Goal: Navigation & Orientation: Find specific page/section

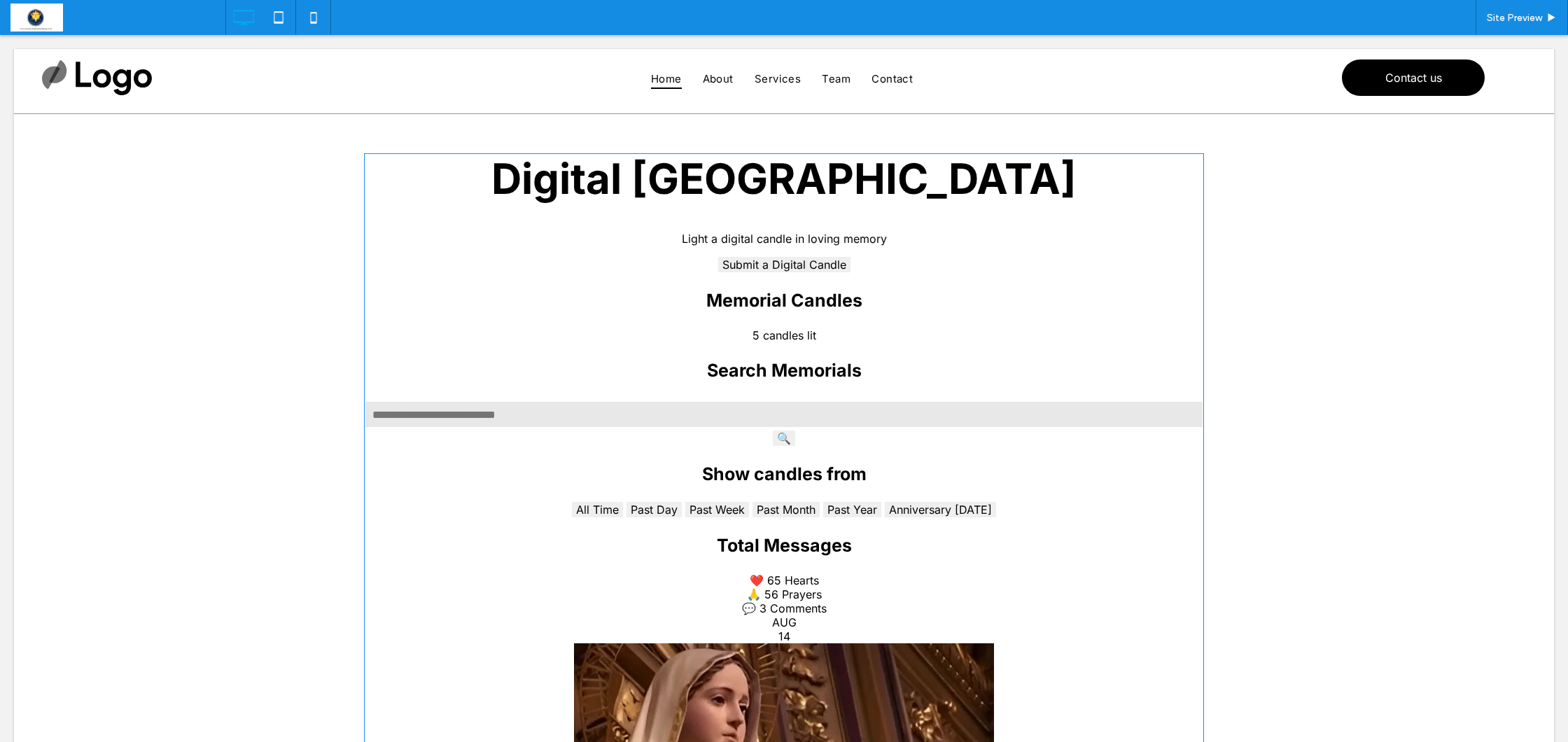
scroll to position [53, 0]
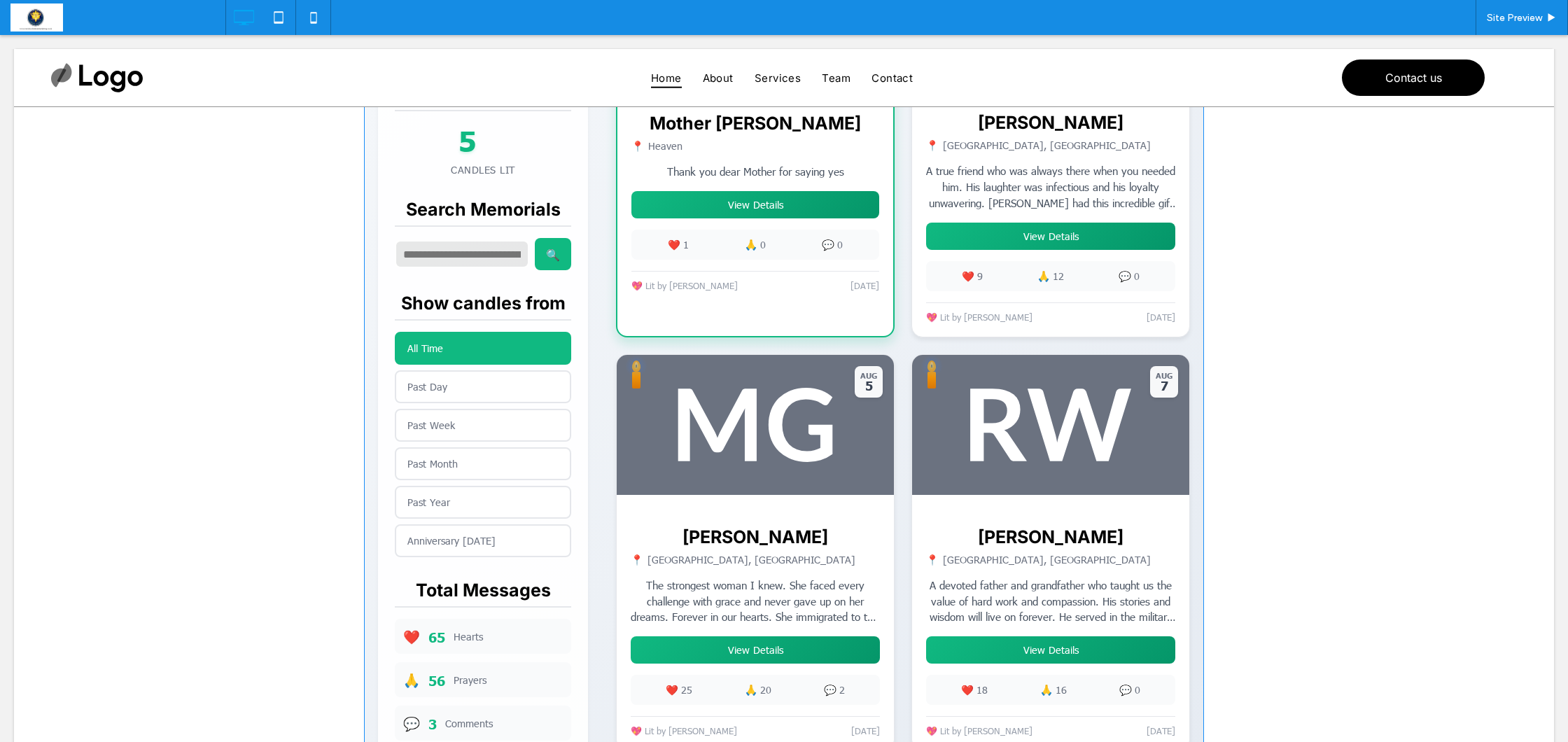
scroll to position [519, 0]
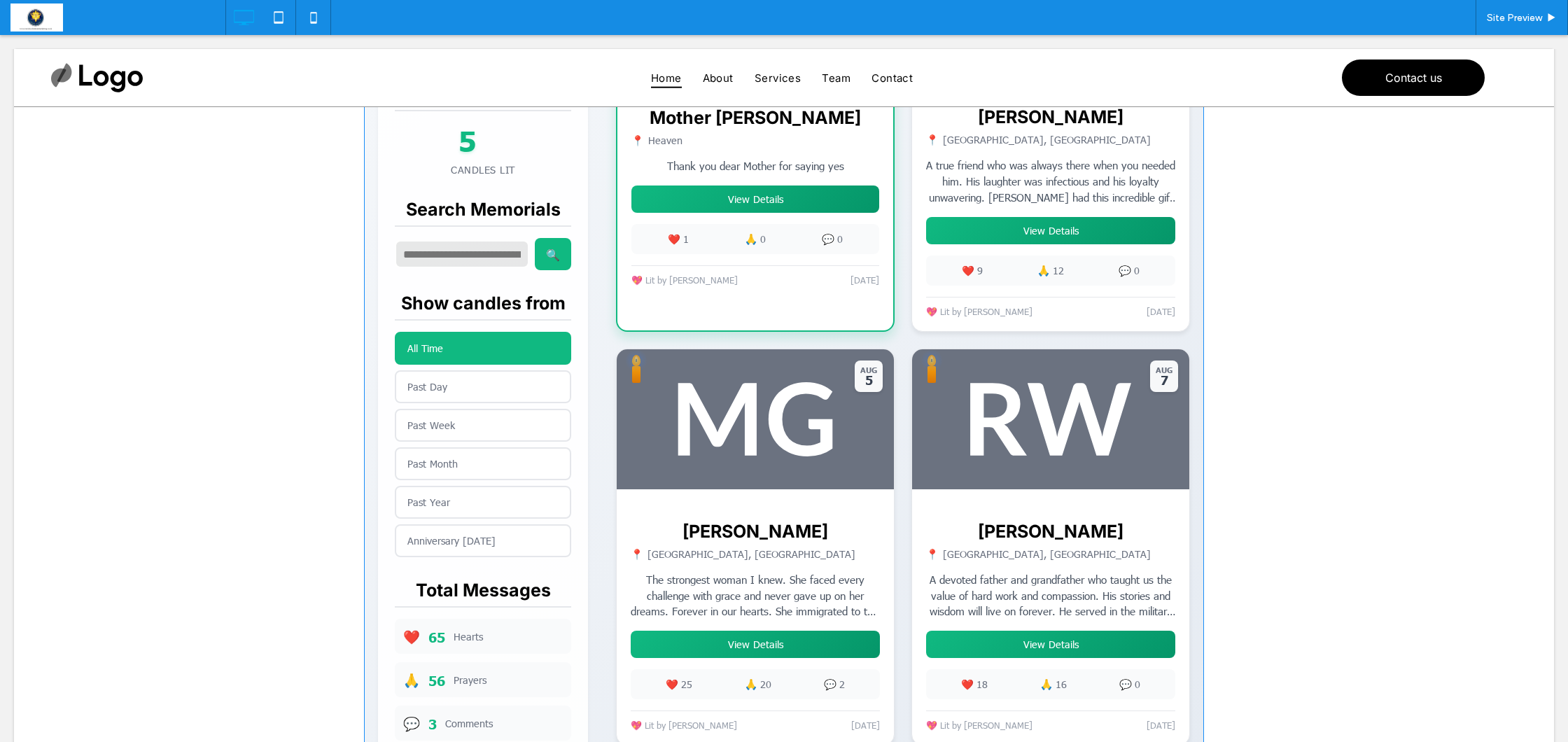
click at [514, 388] on span at bounding box center [784, 419] width 840 height 1509
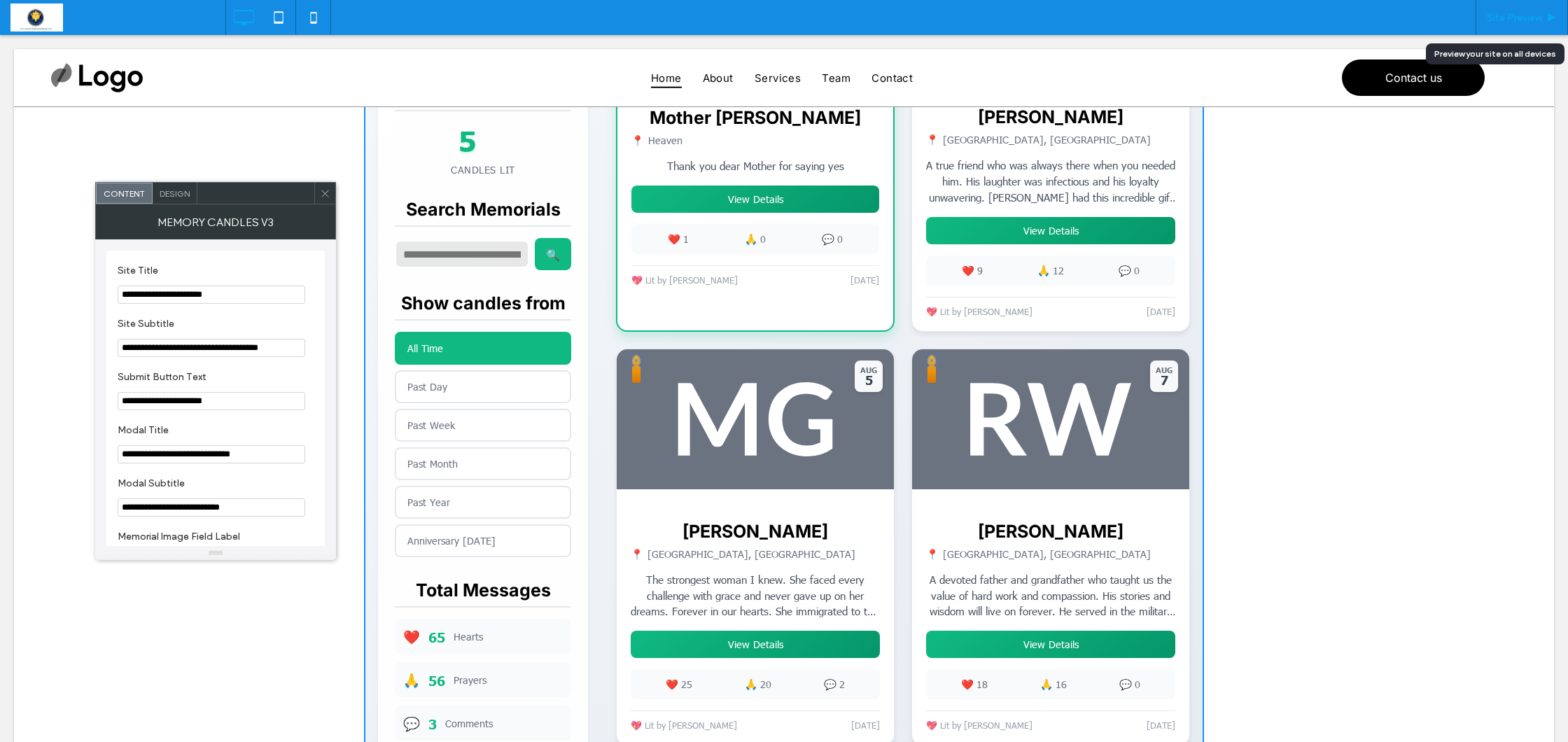
click at [1511, 19] on span "Site Preview" at bounding box center [1515, 18] width 56 height 12
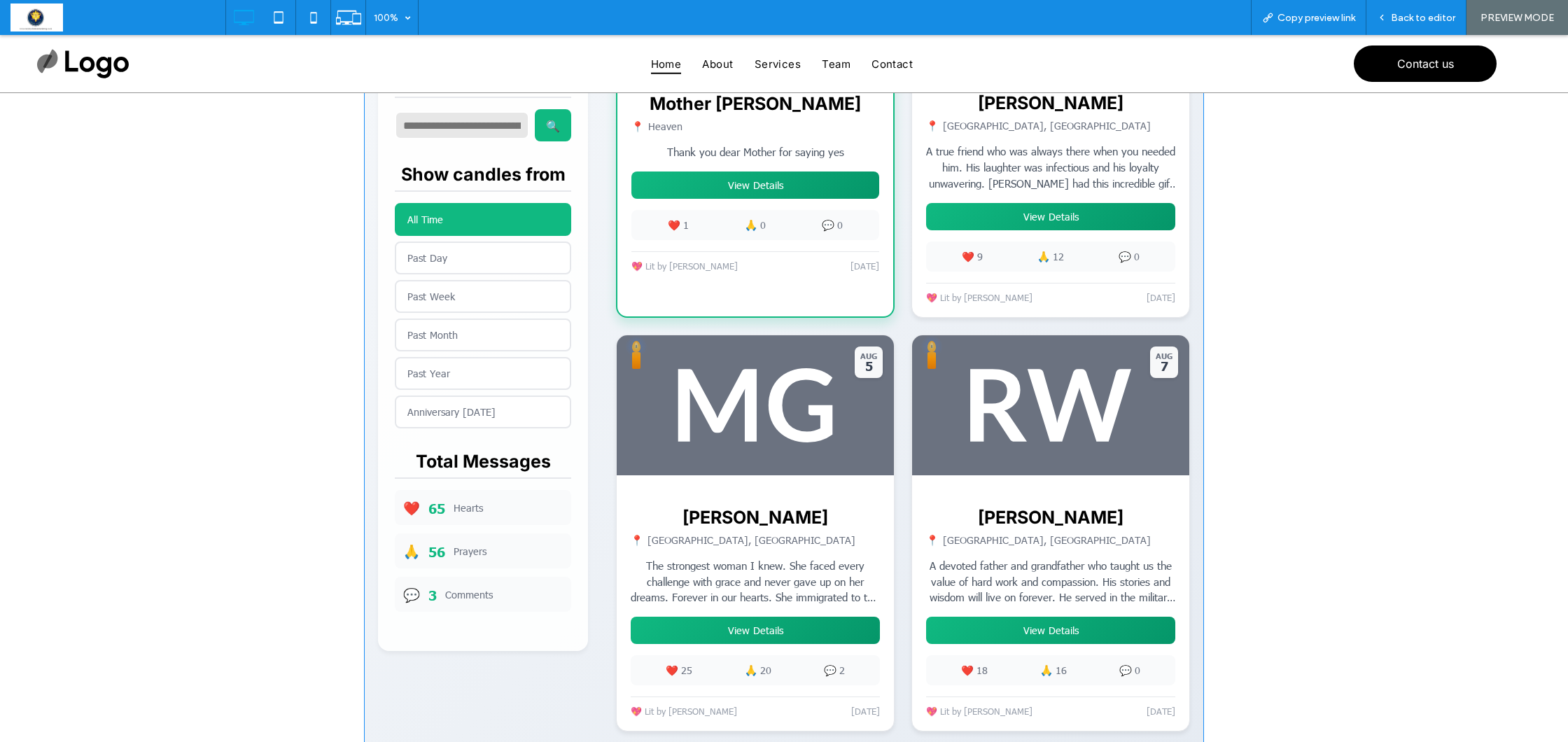
click at [441, 258] on span at bounding box center [784, 405] width 840 height 1509
click at [1423, 23] on span "Back to editor" at bounding box center [1423, 18] width 64 height 12
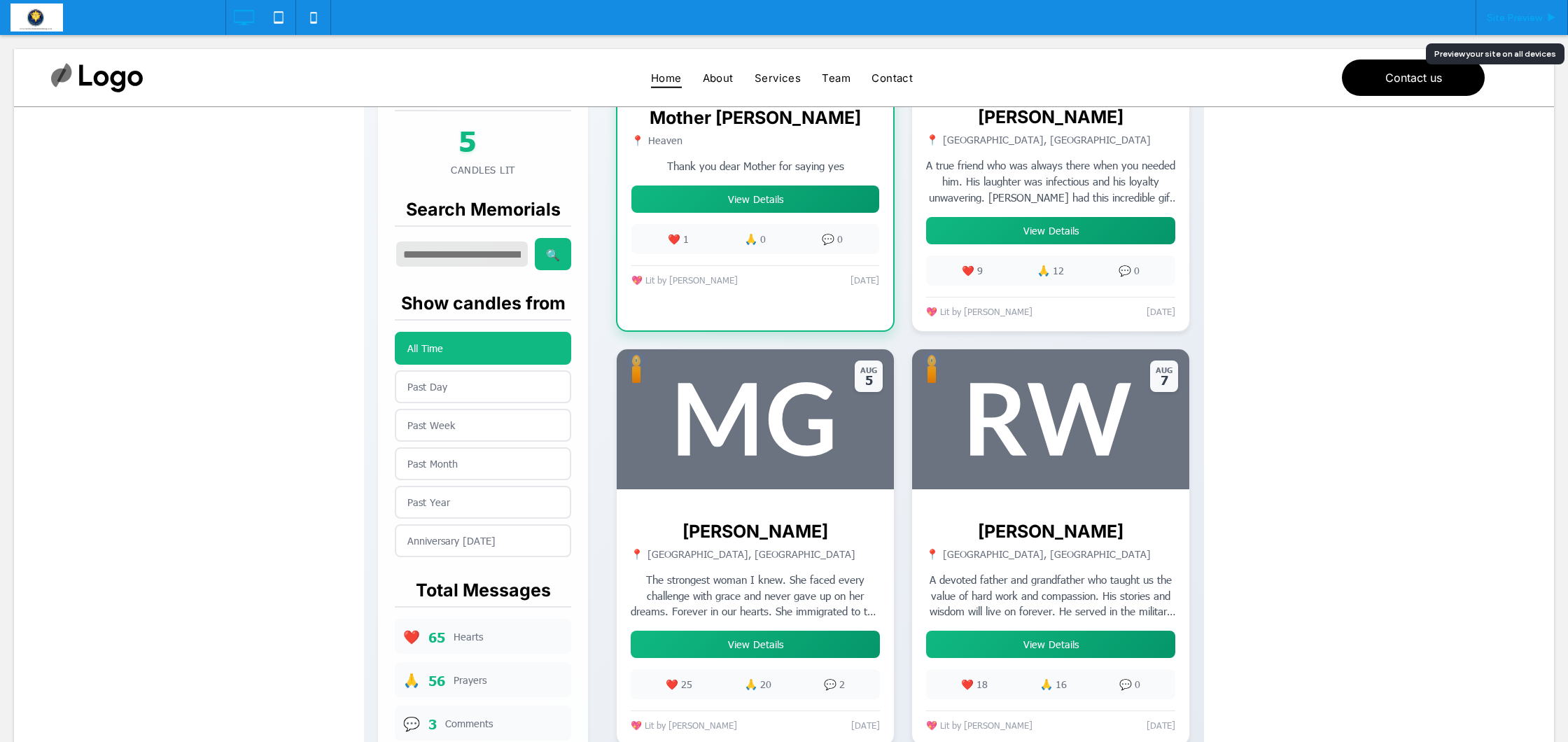
click at [1506, 21] on span "Site Preview" at bounding box center [1515, 18] width 56 height 12
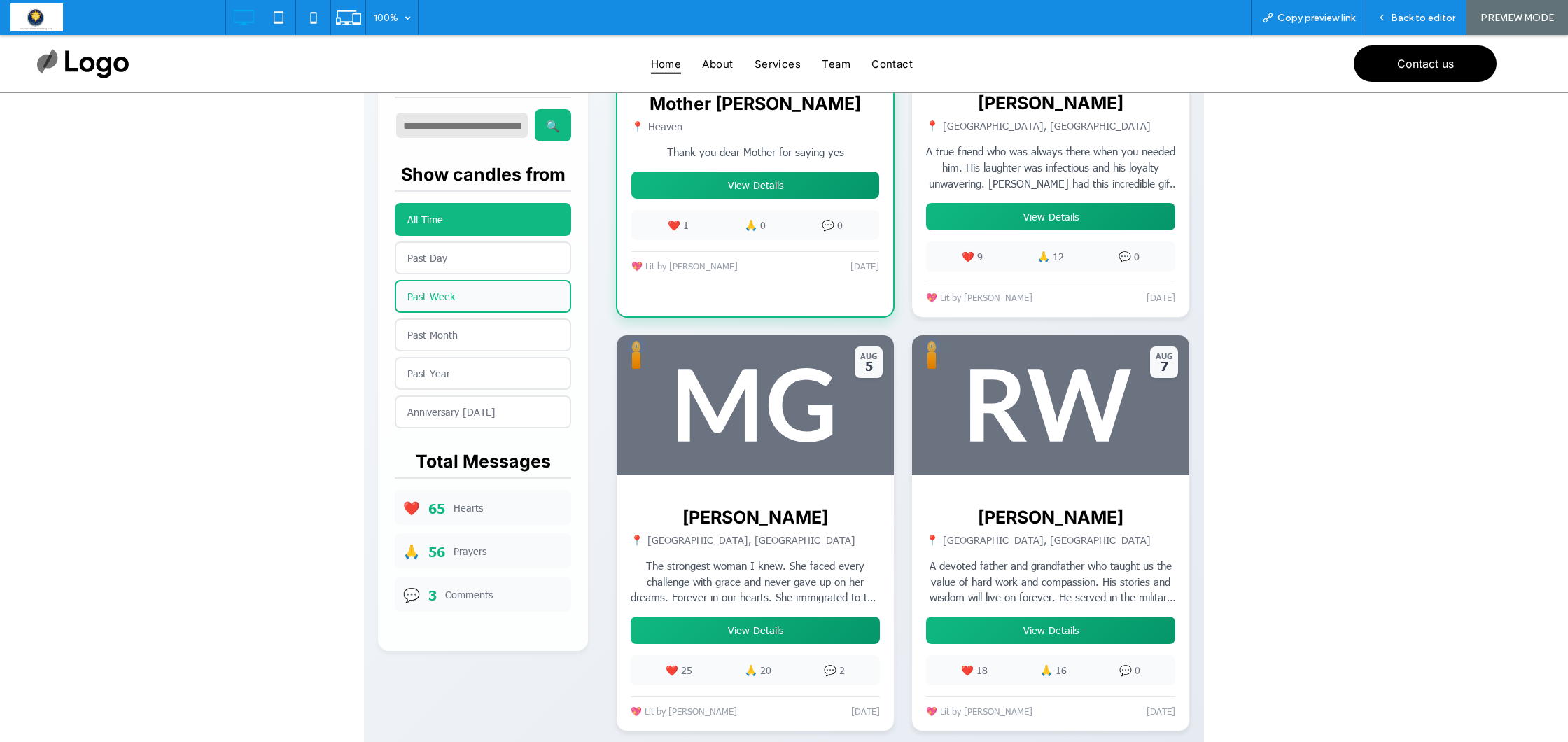
click at [421, 292] on button "Past Week" at bounding box center [483, 296] width 177 height 33
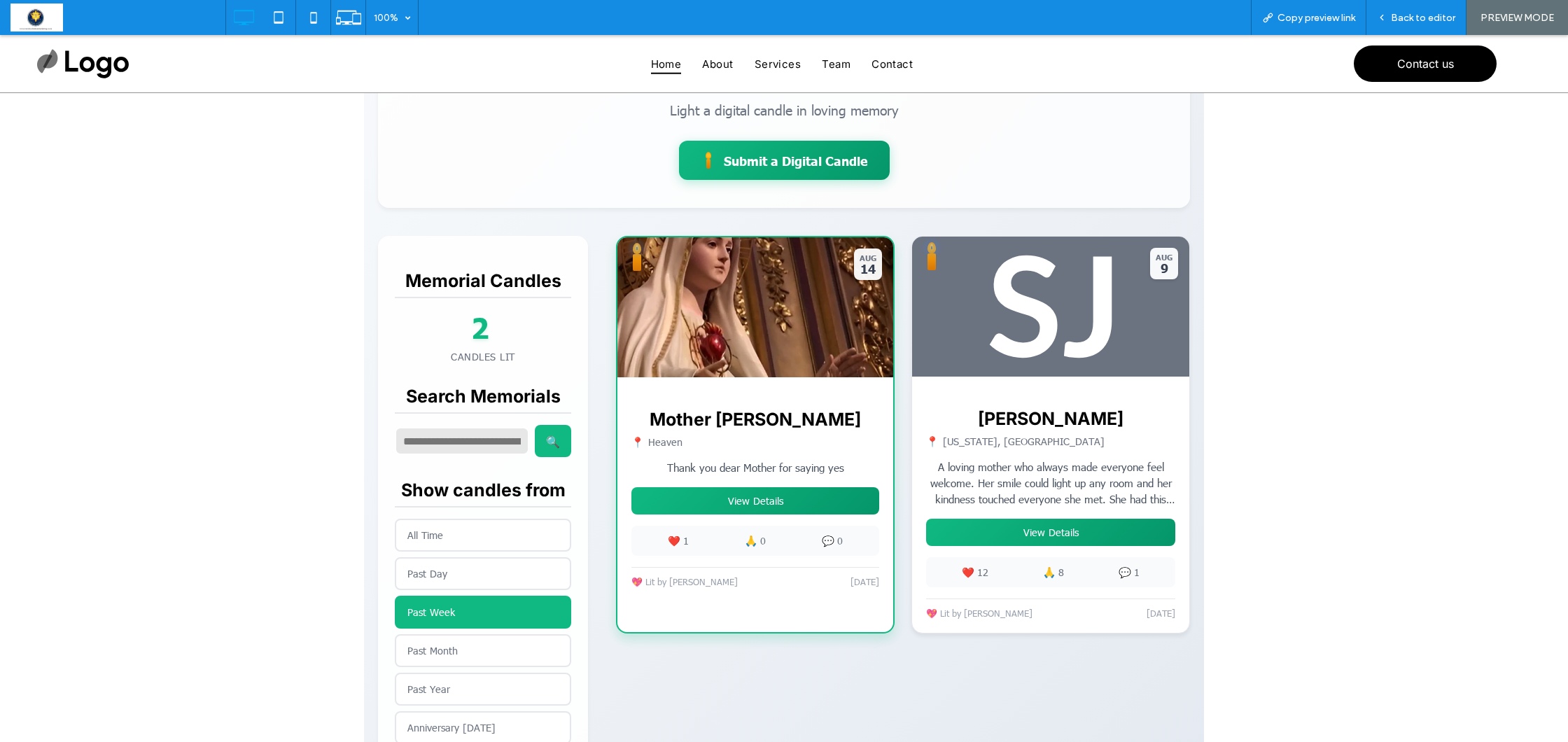
scroll to position [201, 0]
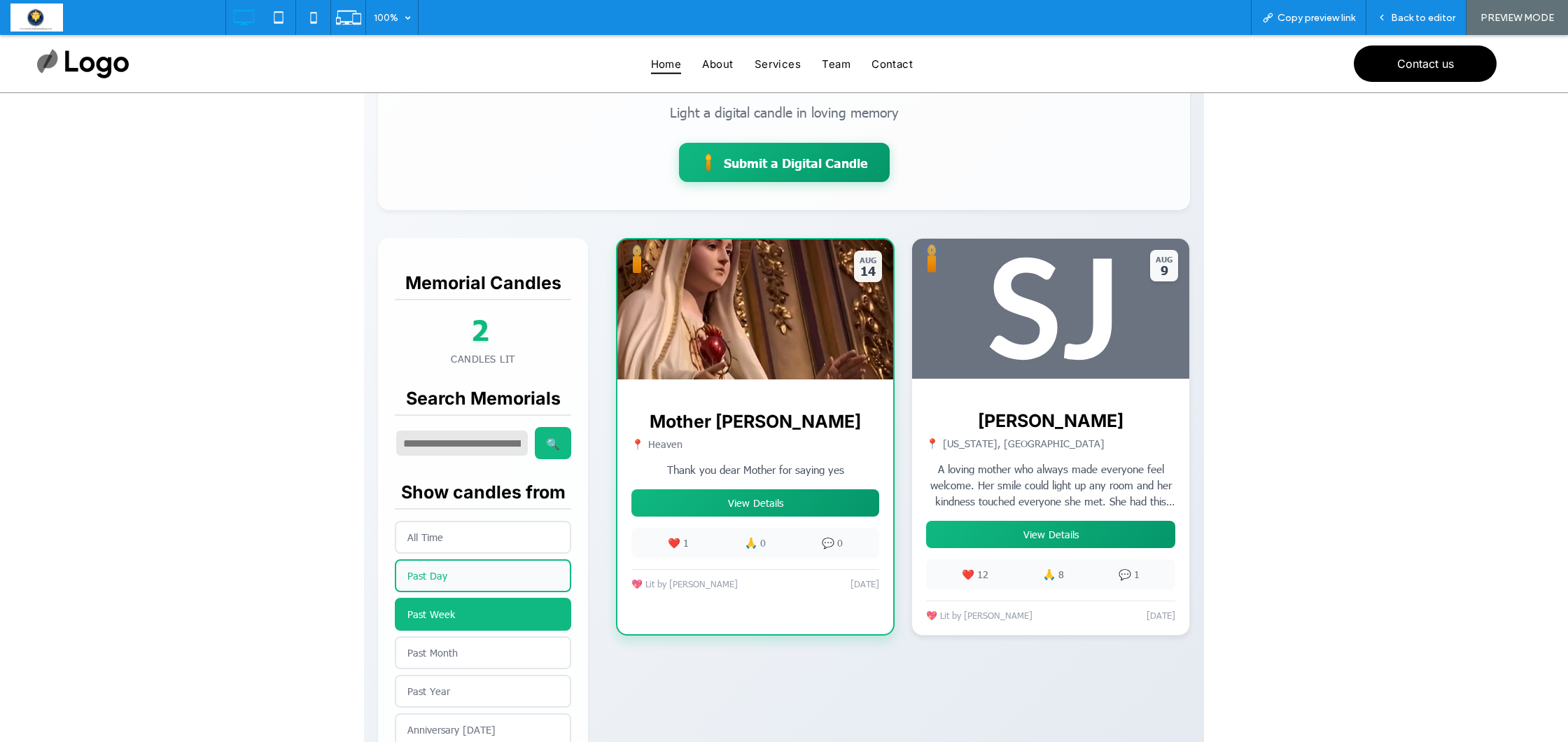
click at [446, 578] on button "Past Day" at bounding box center [483, 576] width 177 height 33
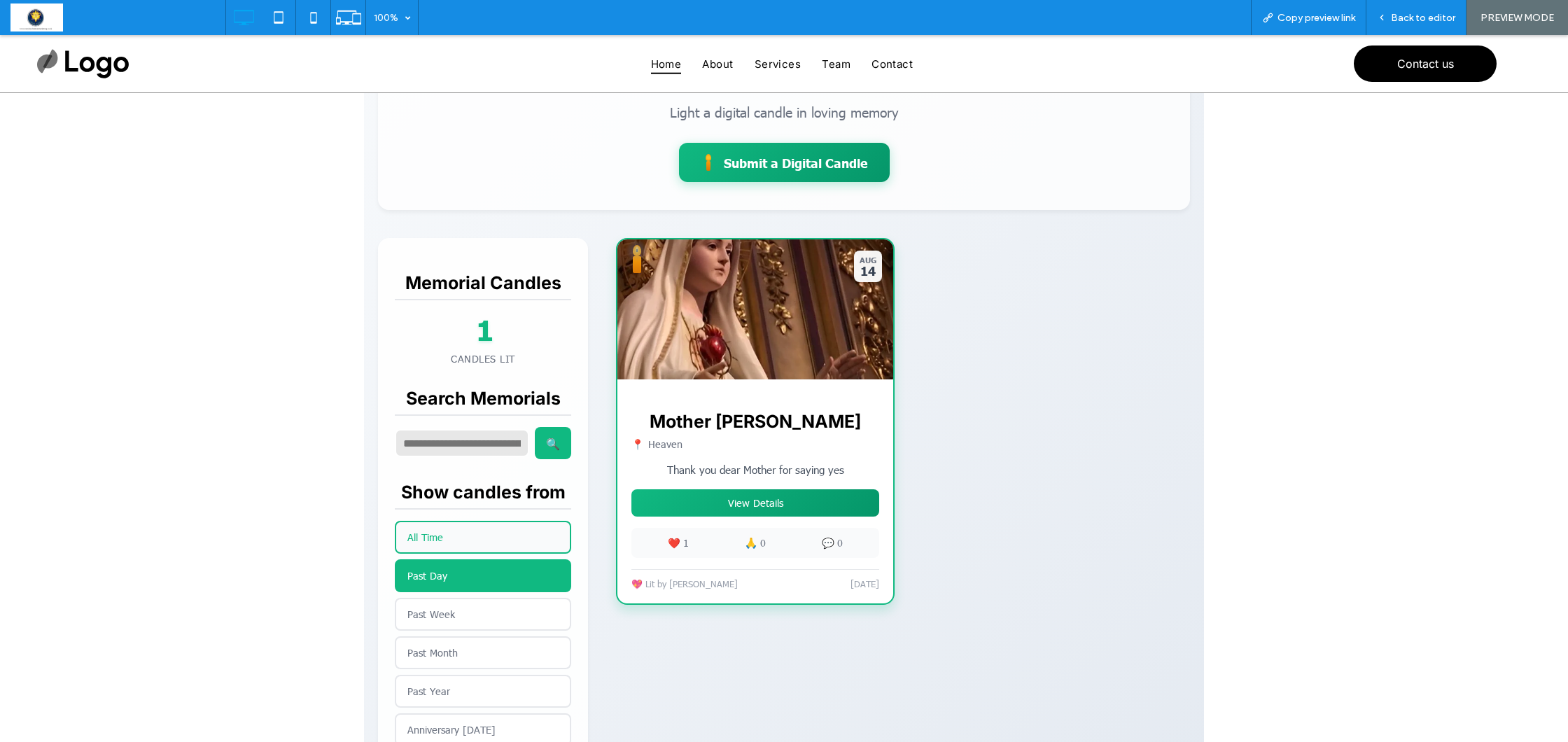
click at [434, 538] on button "All Time" at bounding box center [483, 538] width 177 height 33
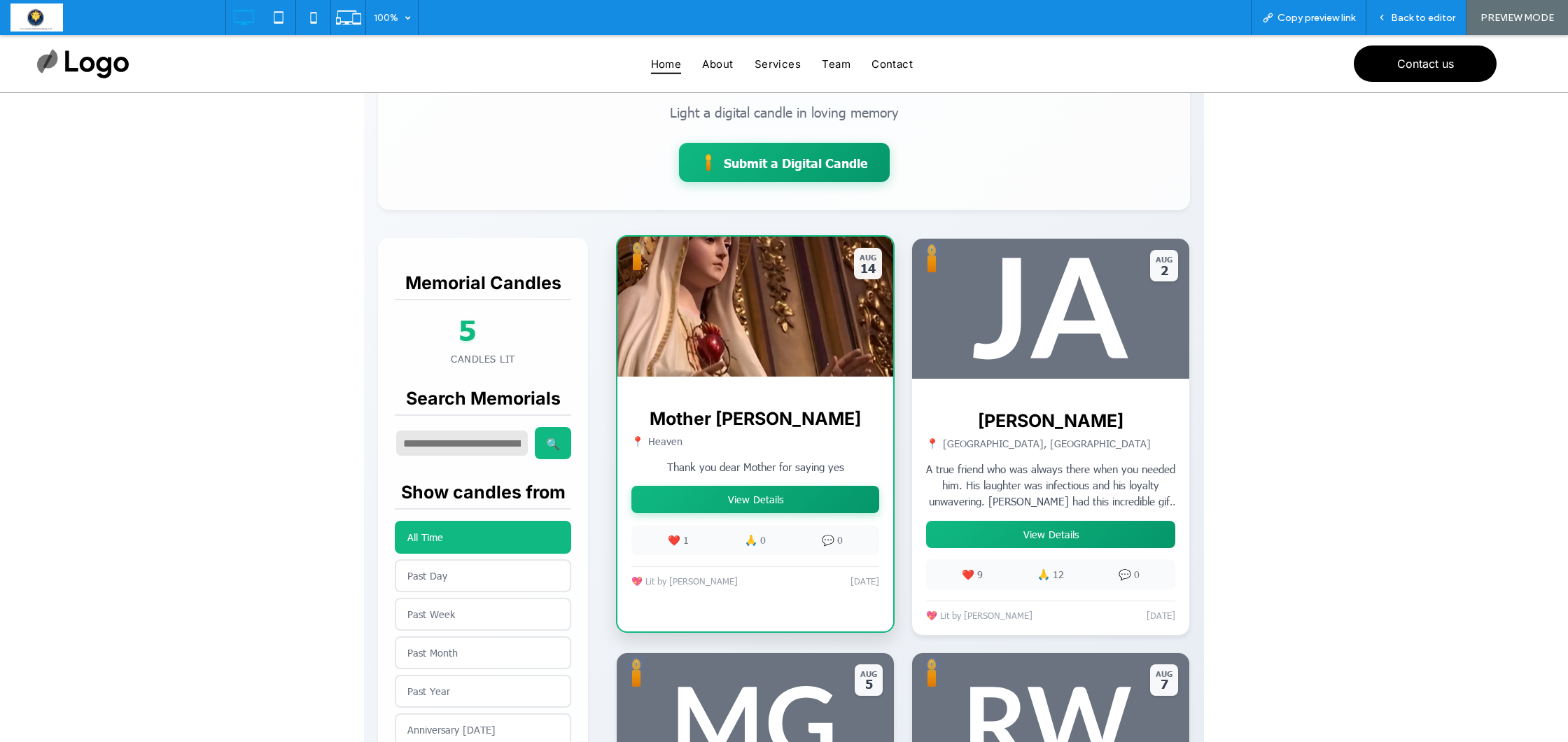
click at [769, 499] on button "View Details" at bounding box center [755, 499] width 248 height 27
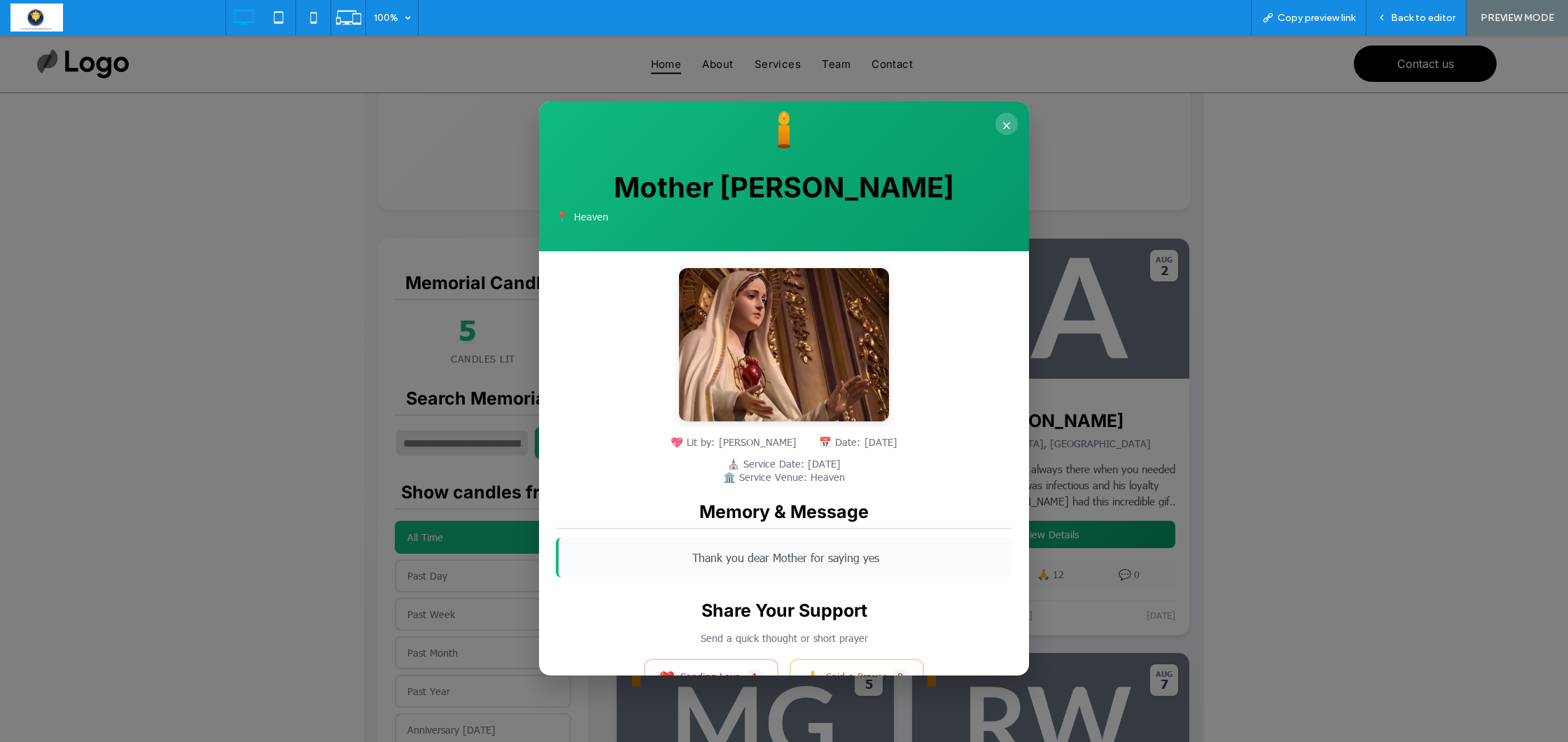
scroll to position [0, 0]
click at [1002, 117] on button "×" at bounding box center [1006, 123] width 22 height 22
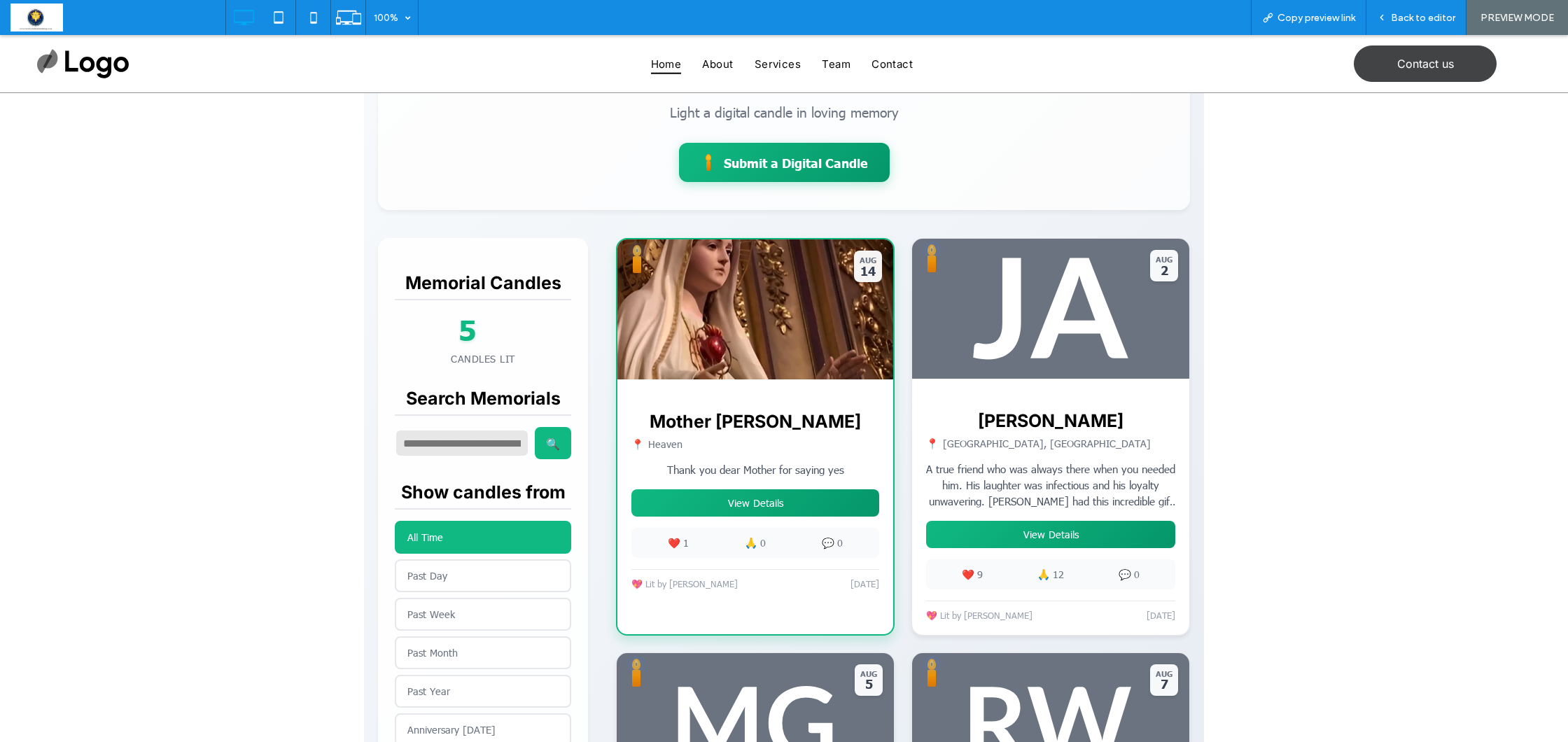
scroll to position [212, 0]
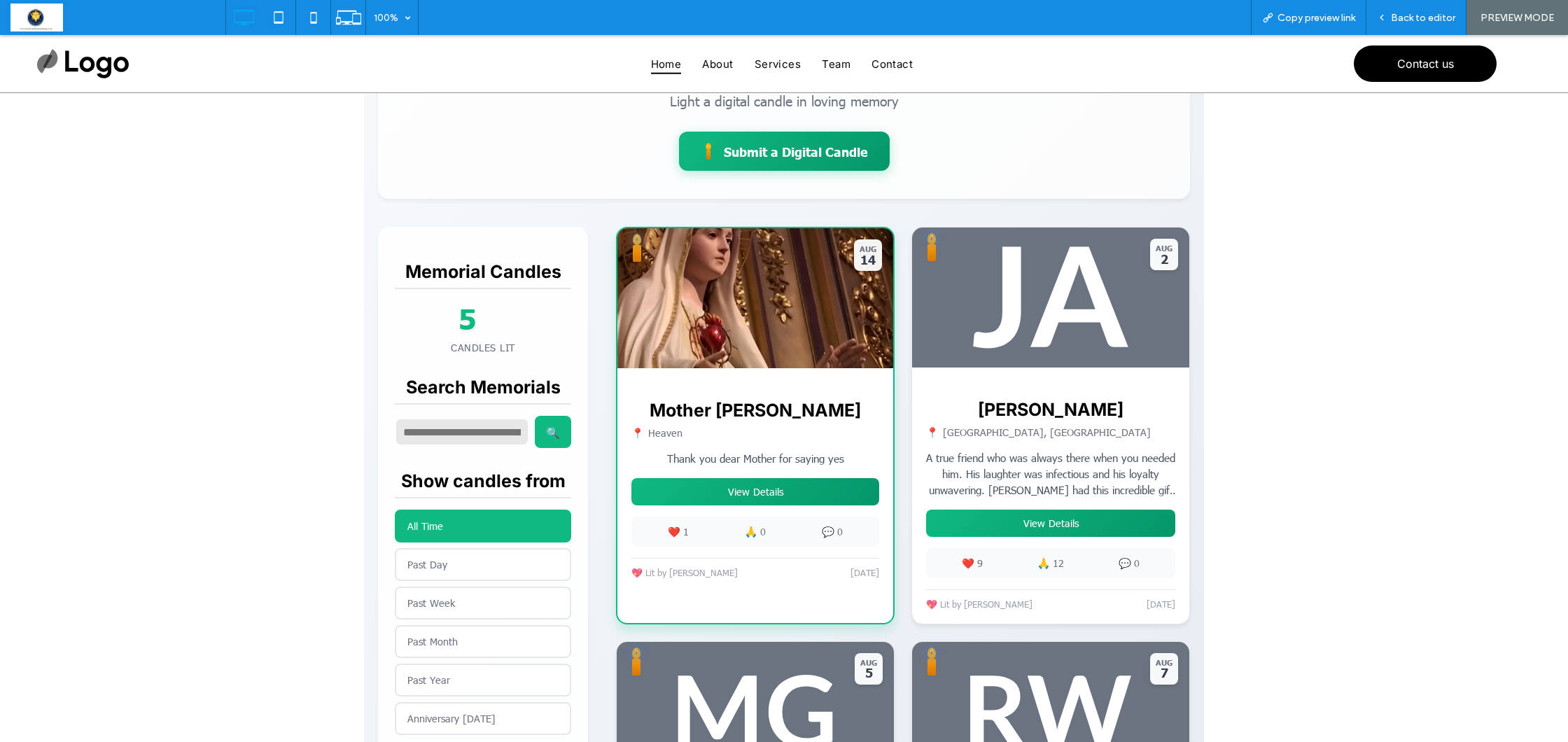
click at [833, 150] on div at bounding box center [784, 151] width 211 height 39
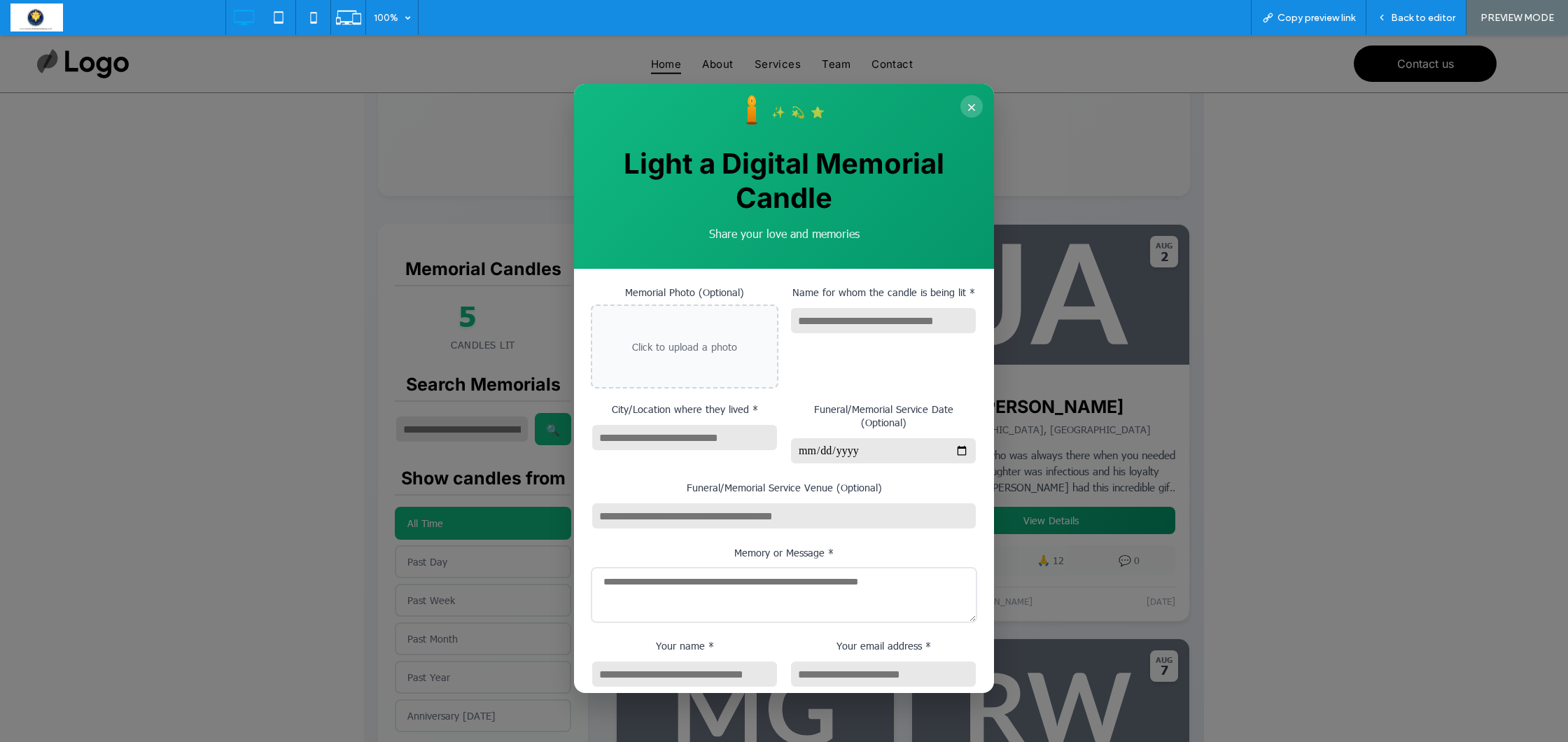
scroll to position [0, 0]
click at [972, 107] on button "×" at bounding box center [971, 106] width 22 height 22
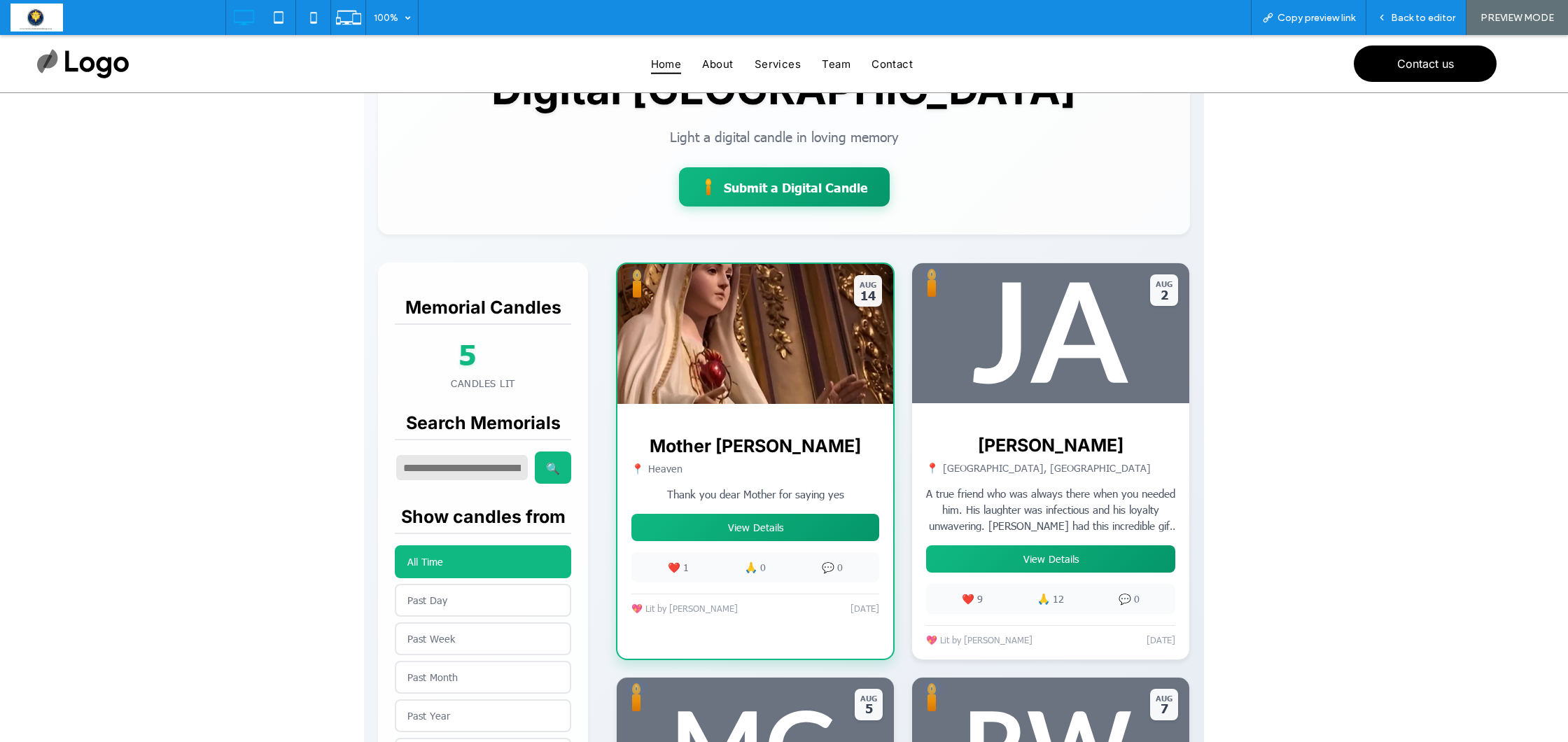
scroll to position [186, 0]
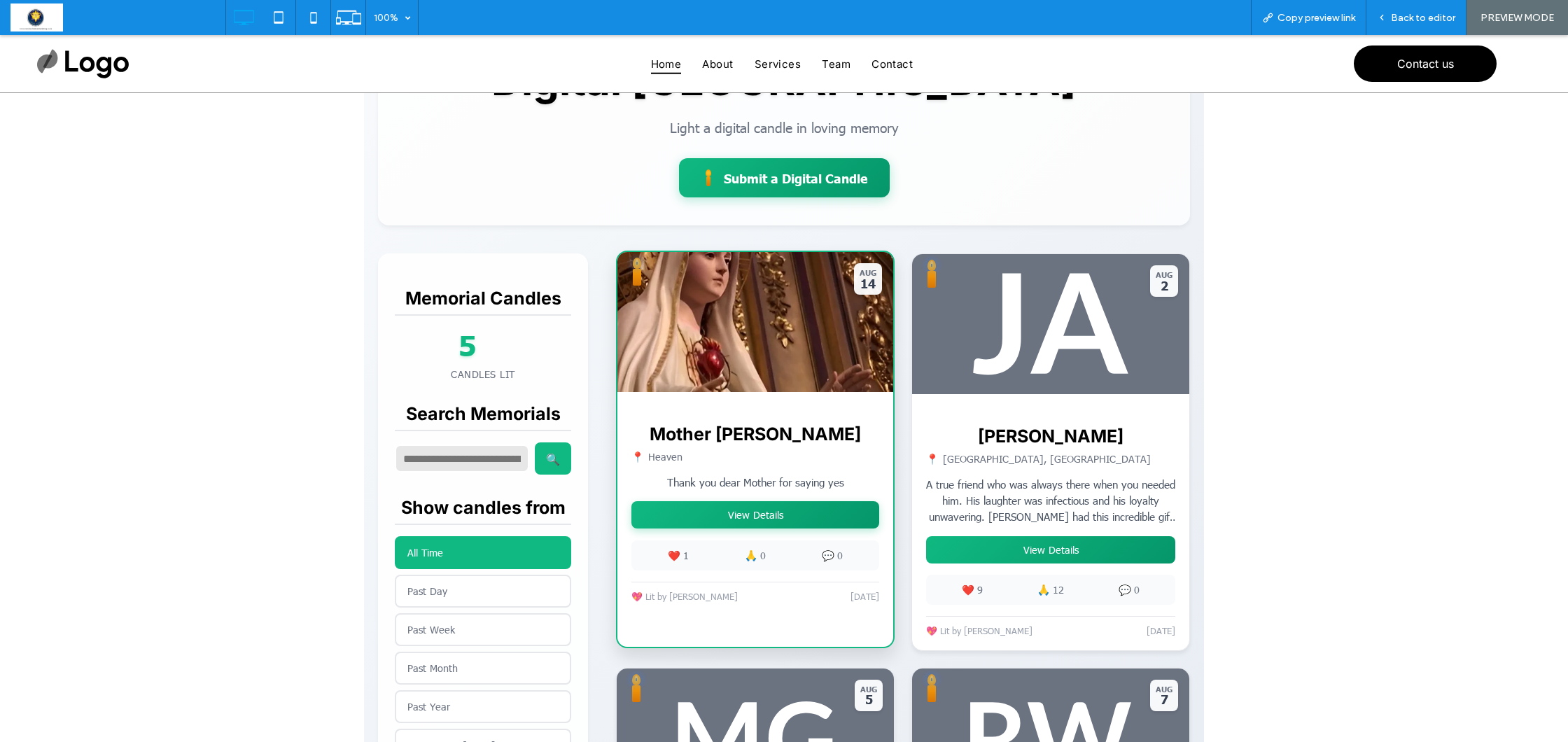
click at [772, 513] on button "View Details" at bounding box center [755, 515] width 248 height 27
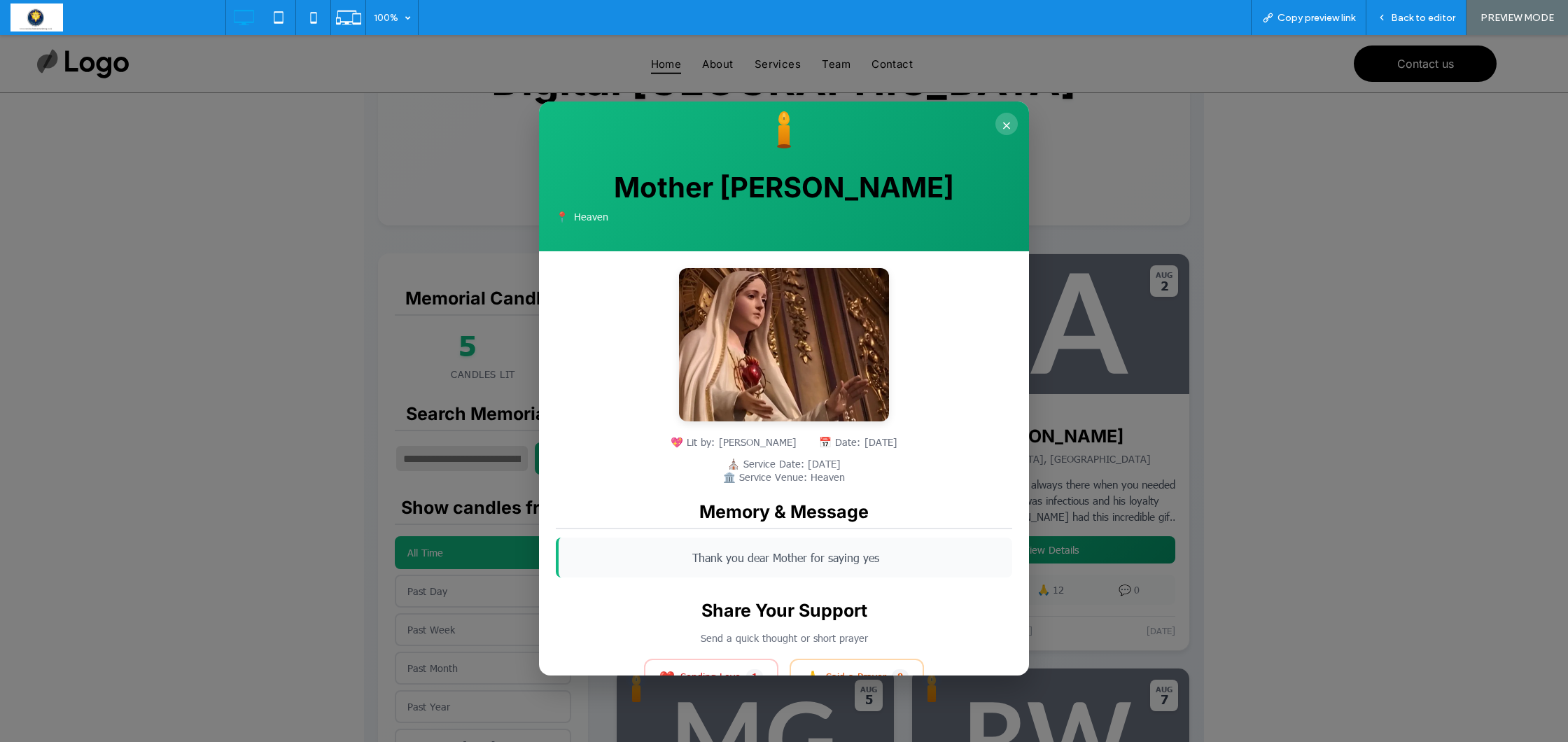
scroll to position [0, 0]
click at [1005, 118] on button "×" at bounding box center [1006, 123] width 22 height 22
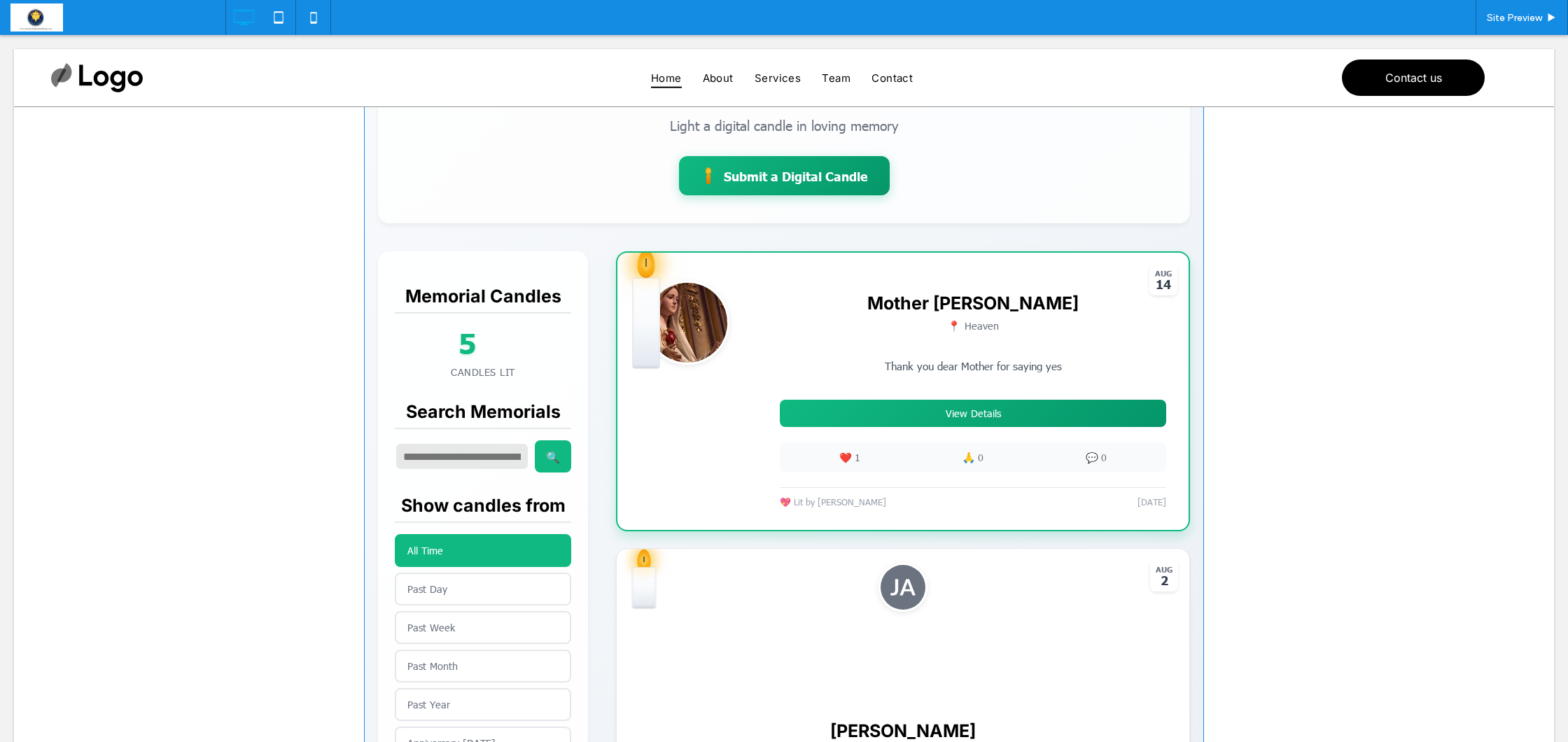
scroll to position [207, 0]
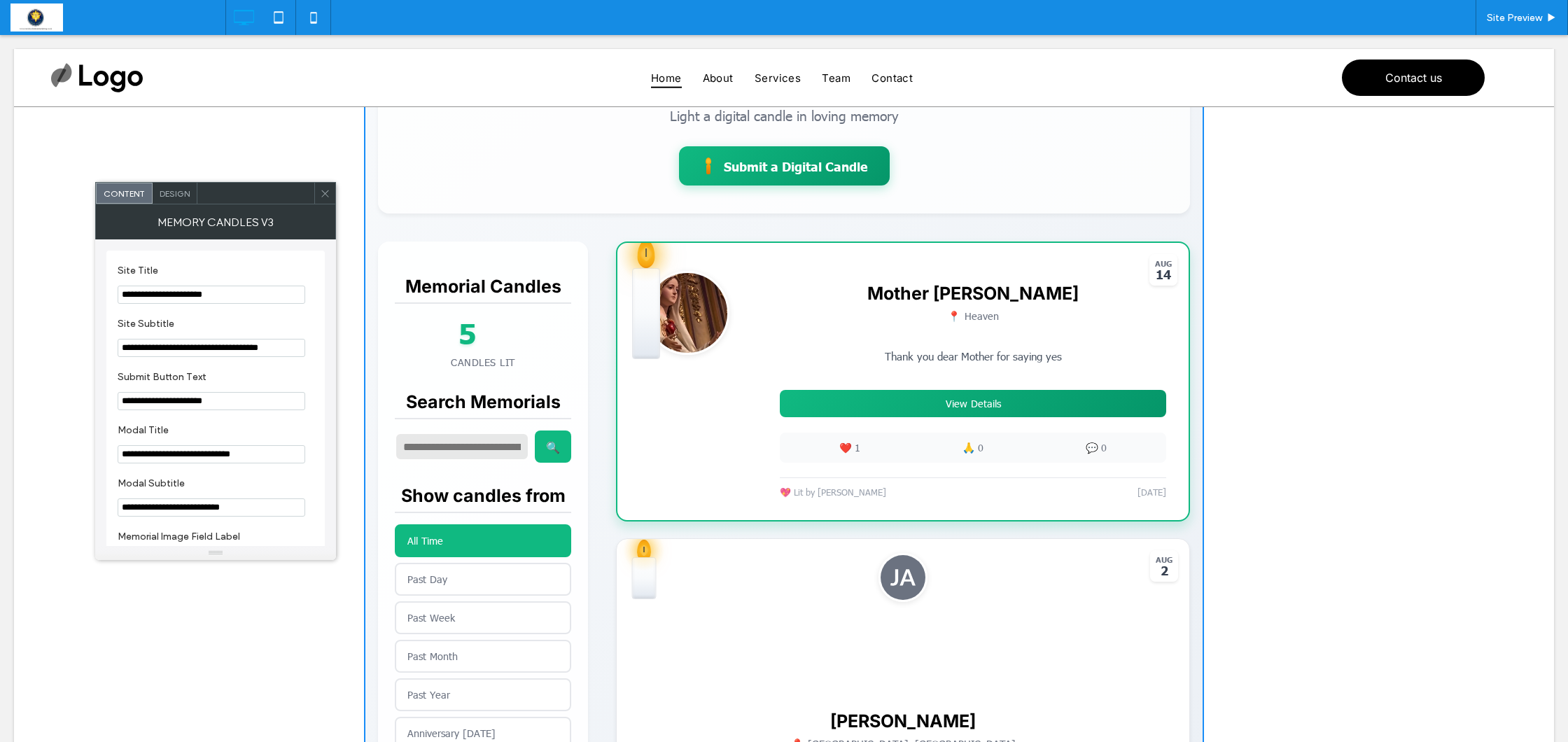
scroll to position [214, 0]
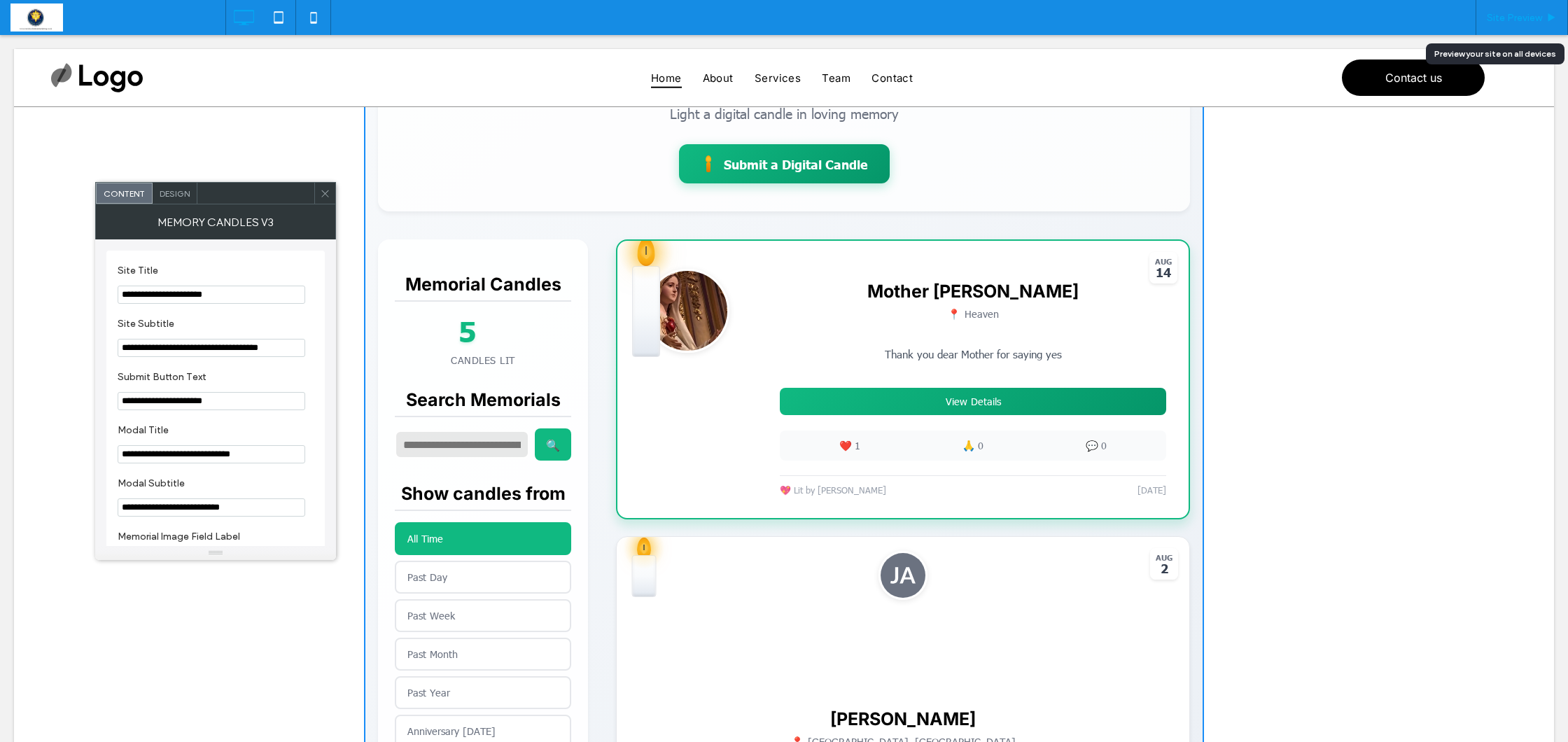
click at [1497, 23] on div "Site Preview" at bounding box center [1522, 17] width 93 height 35
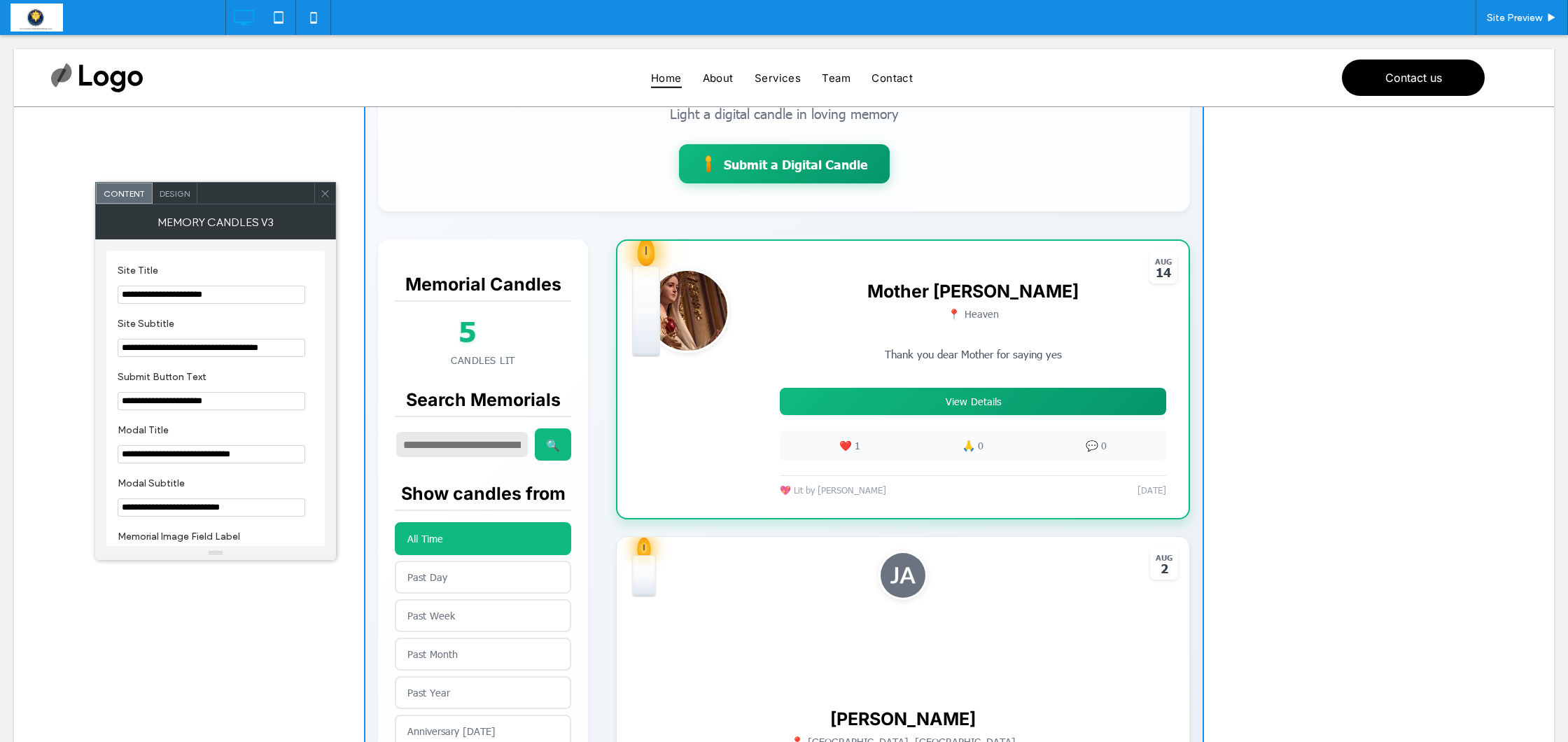
click at [328, 193] on icon at bounding box center [325, 194] width 11 height 11
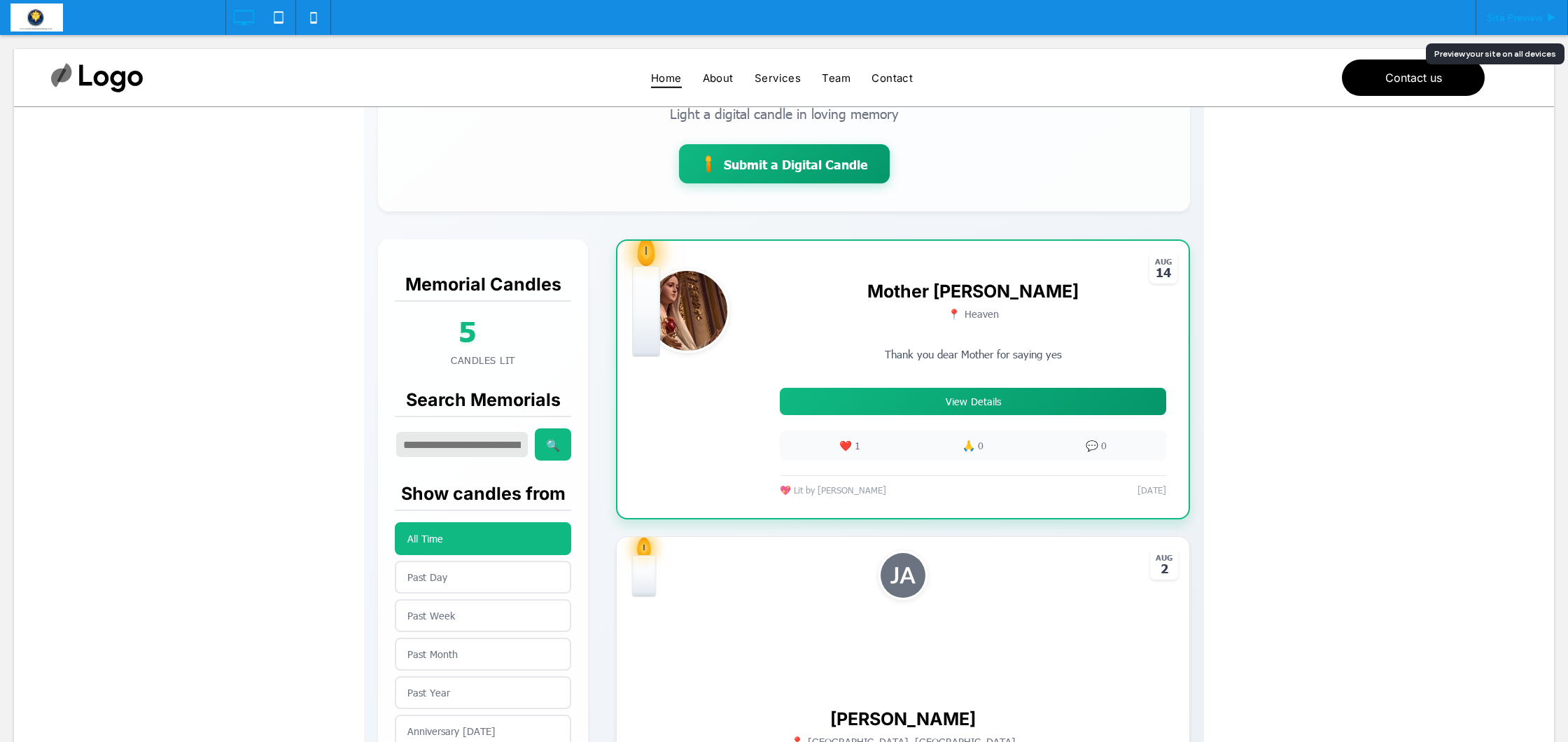
click at [1517, 22] on span "Site Preview" at bounding box center [1515, 18] width 56 height 12
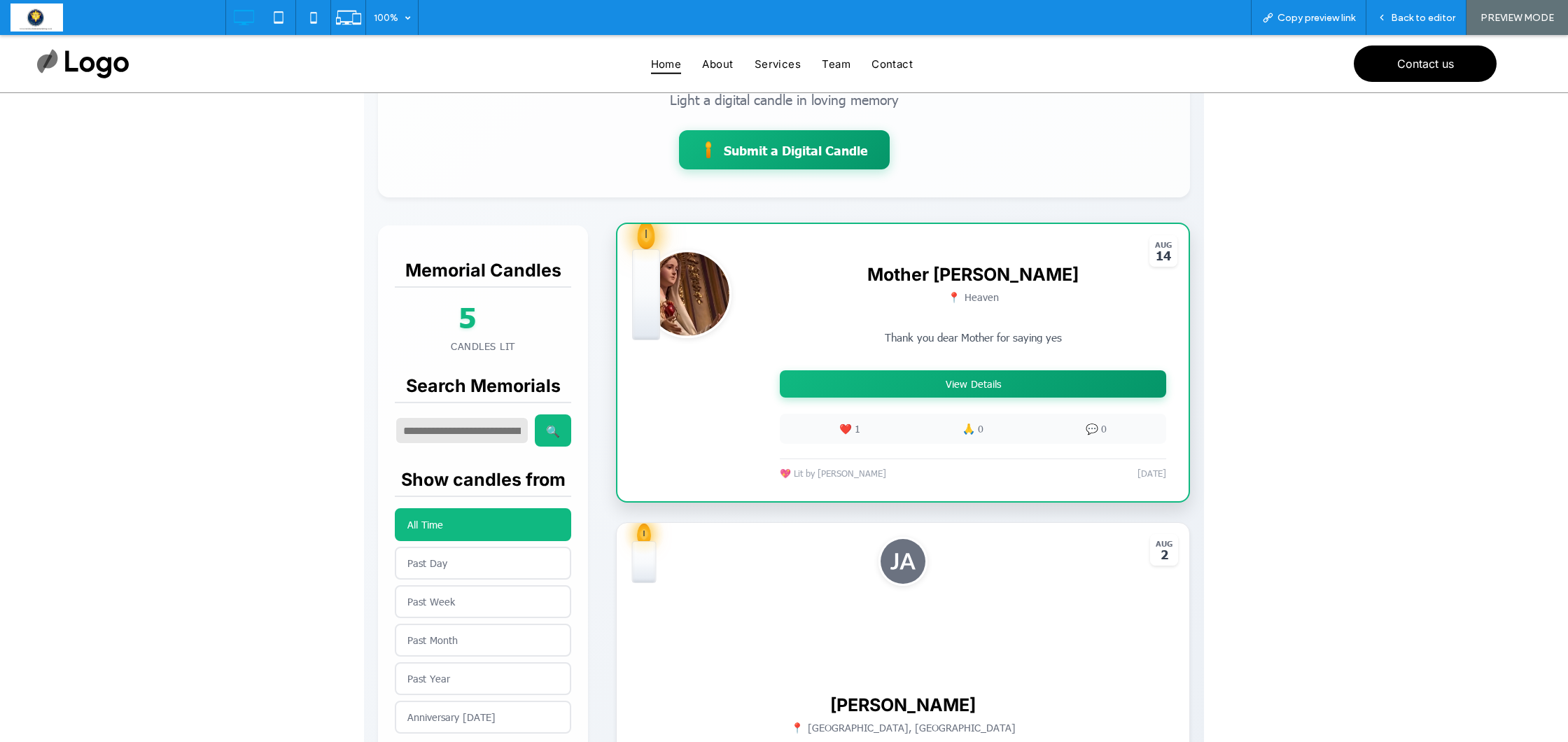
click at [986, 390] on button "View Details" at bounding box center [973, 384] width 386 height 27
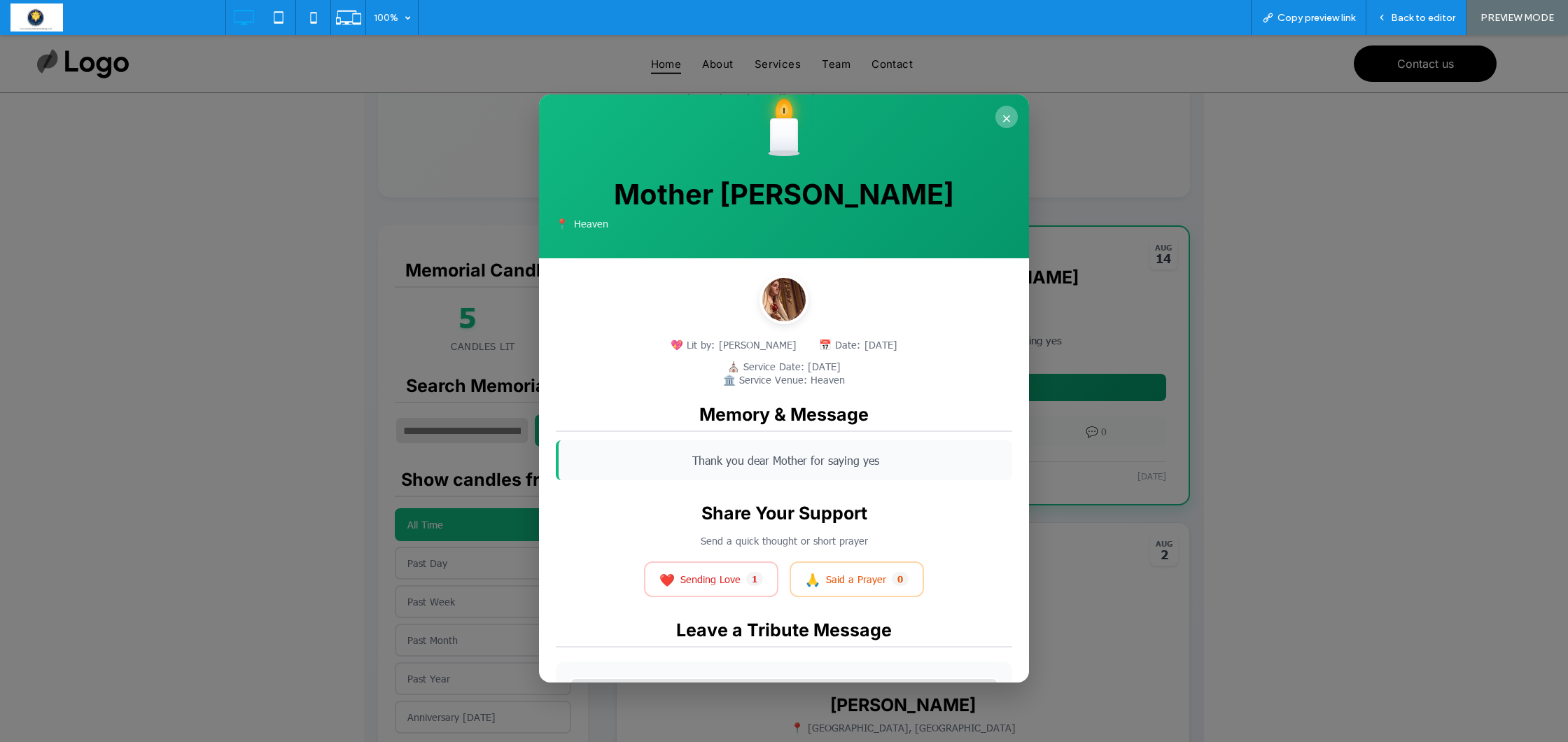
click at [1003, 120] on button "×" at bounding box center [1006, 116] width 22 height 22
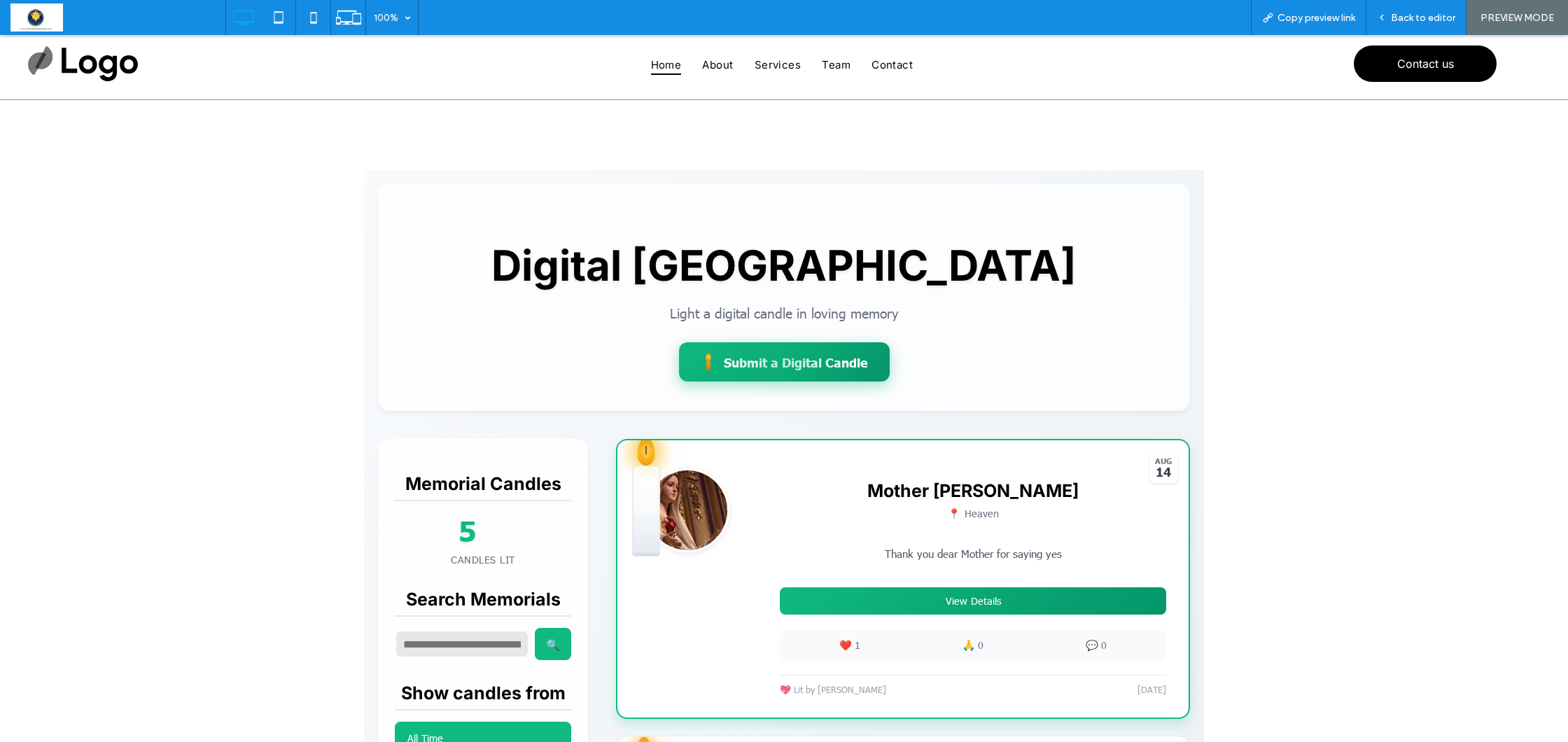
scroll to position [3, 0]
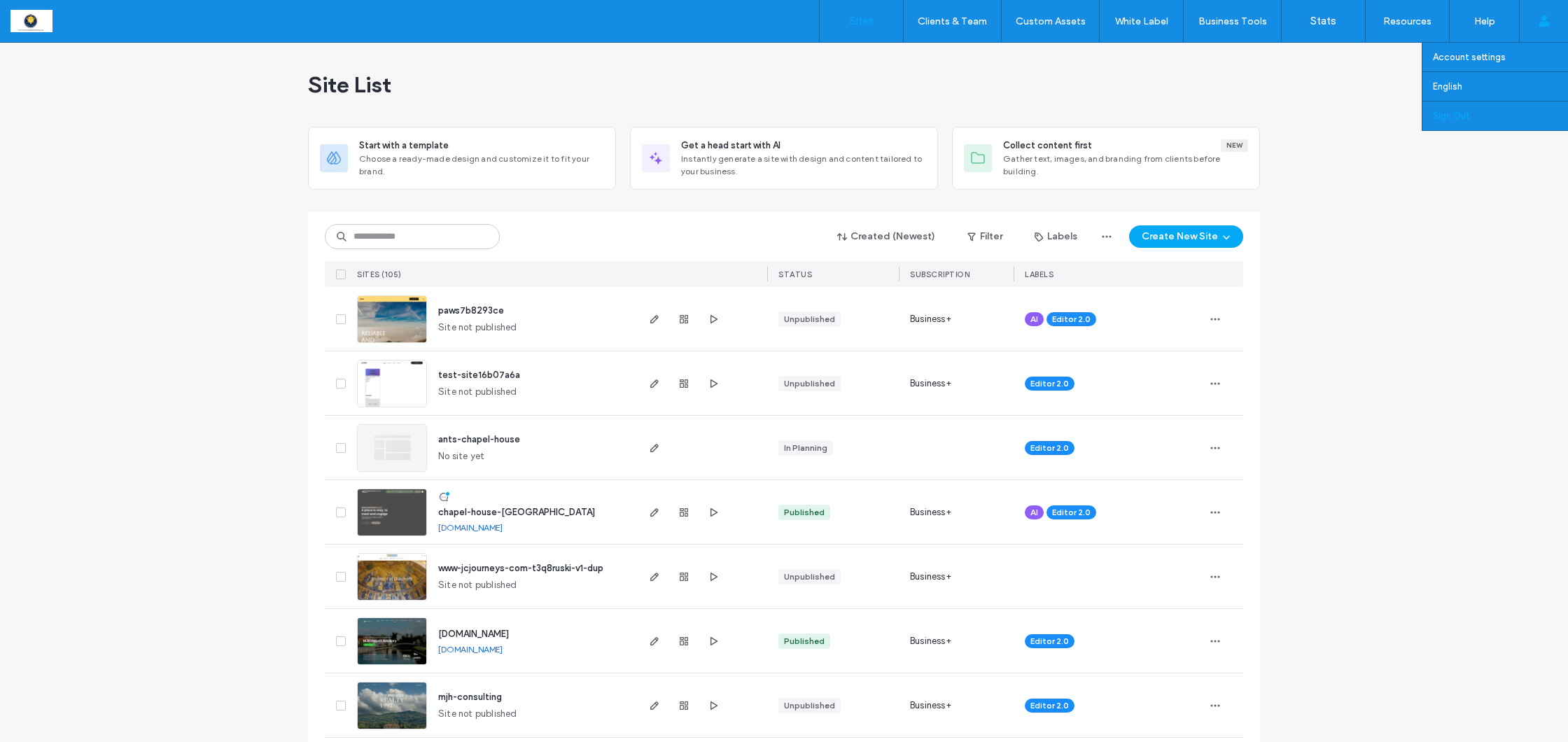
click at [1480, 115] on link "Sign Out" at bounding box center [1500, 116] width 135 height 28
